Goal: Task Accomplishment & Management: Manage account settings

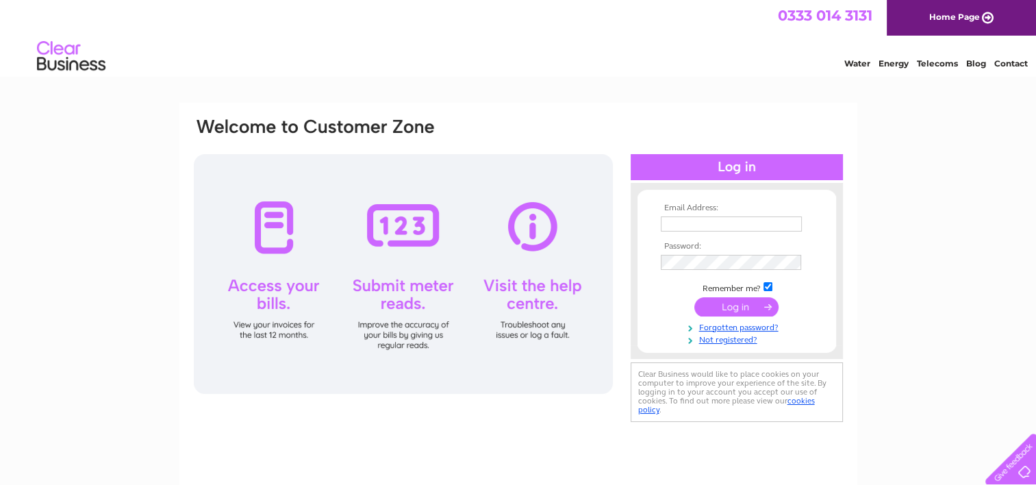
type input "info@brooklynn.co.uk"
click at [738, 308] on input "submit" at bounding box center [736, 306] width 84 height 19
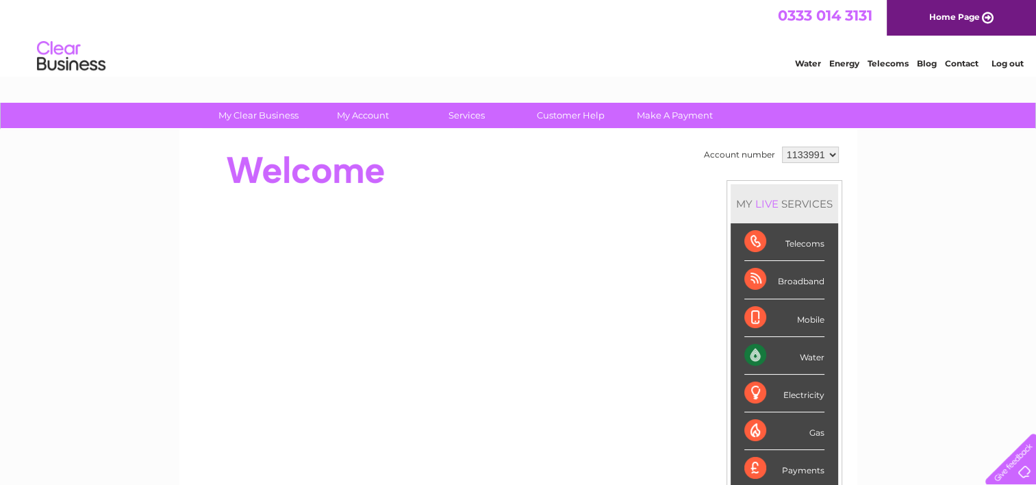
click at [764, 352] on div "Water" at bounding box center [784, 356] width 80 height 38
click at [803, 354] on div "Water" at bounding box center [784, 356] width 80 height 38
click at [751, 353] on div "Water" at bounding box center [784, 356] width 80 height 38
click at [779, 352] on div "Water" at bounding box center [784, 356] width 80 height 38
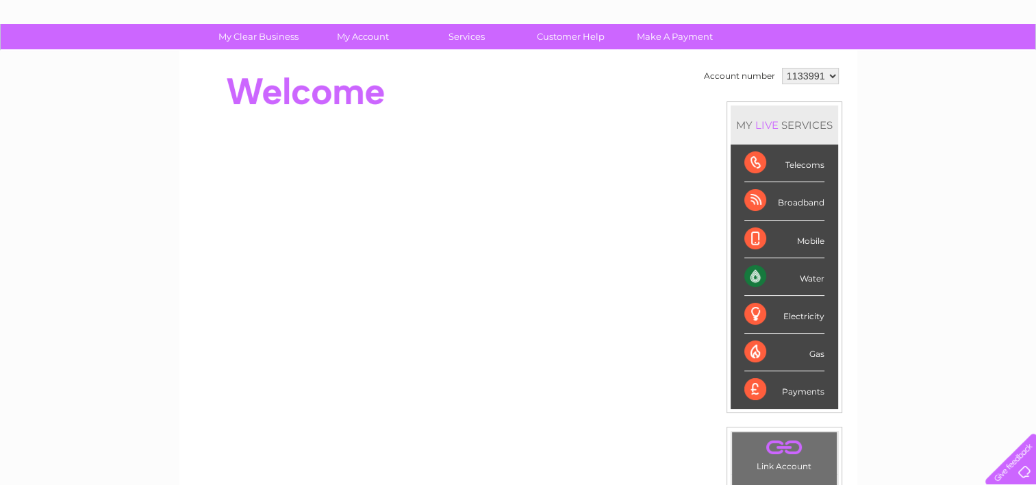
scroll to position [79, 0]
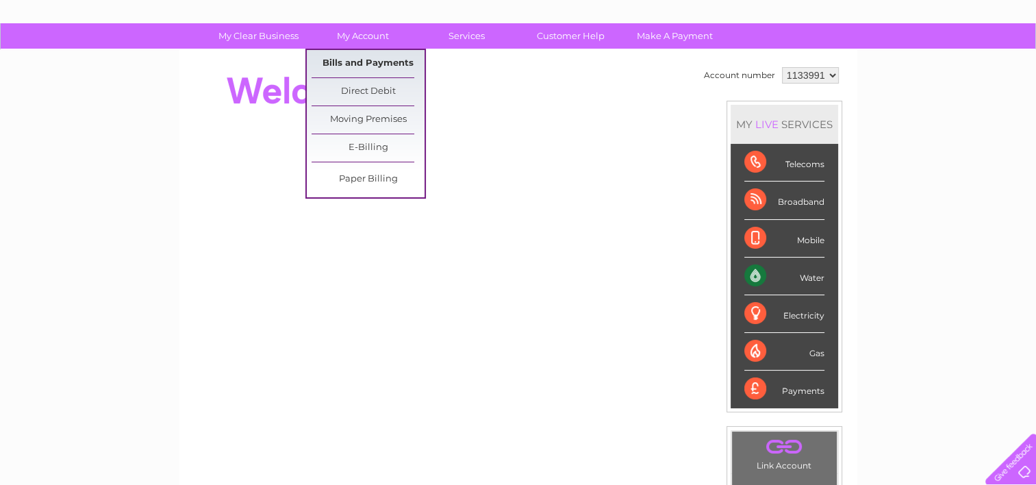
click at [377, 59] on link "Bills and Payments" at bounding box center [368, 63] width 113 height 27
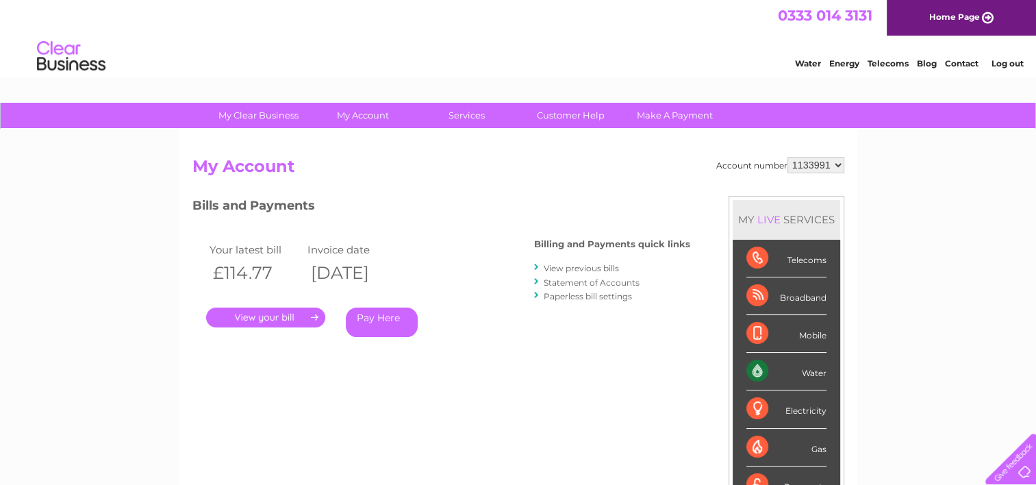
click at [287, 315] on link "." at bounding box center [265, 317] width 119 height 20
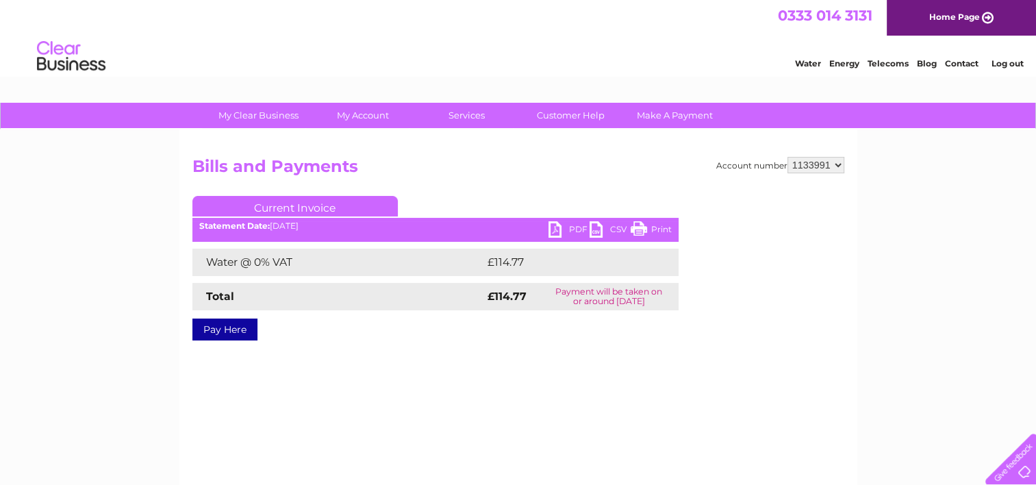
click at [653, 225] on link "Print" at bounding box center [651, 231] width 41 height 20
